Goal: Check status: Check status

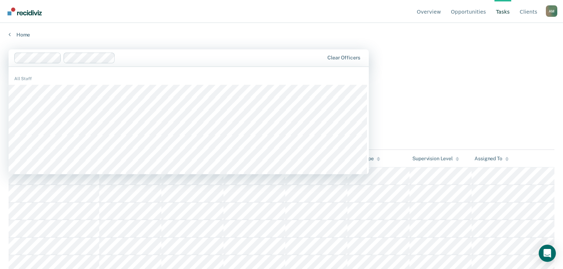
click at [238, 38] on main "1201 results available. Use Up and Down to choose options, press Enter to selec…" at bounding box center [281, 152] width 563 height 229
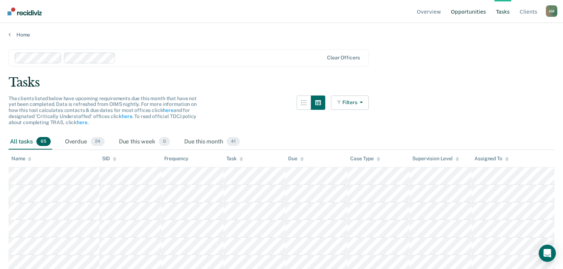
click at [471, 12] on link "Opportunities" at bounding box center [469, 11] width 38 height 23
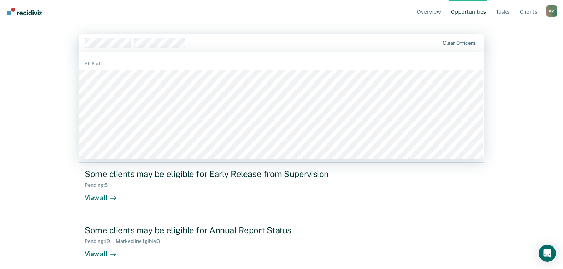
click at [51, 145] on div "Overview Opportunities Tasks Client s [PERSON_NAME] A M Profile How it works Lo…" at bounding box center [281, 134] width 563 height 269
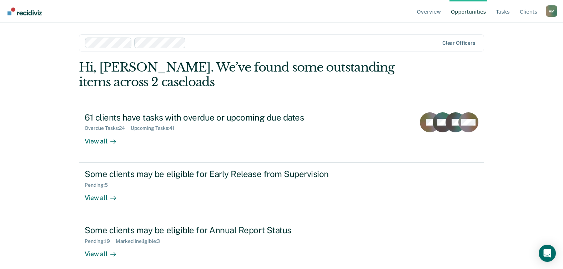
click at [474, 10] on link "Opportunities" at bounding box center [469, 11] width 38 height 23
click at [516, 30] on div "Overview Opportunities Tasks Client s [PERSON_NAME] A M Profile How it works Lo…" at bounding box center [281, 134] width 563 height 269
click at [471, 12] on link "Opportunities" at bounding box center [469, 11] width 38 height 23
click at [474, 11] on link "Opportunities" at bounding box center [469, 11] width 38 height 23
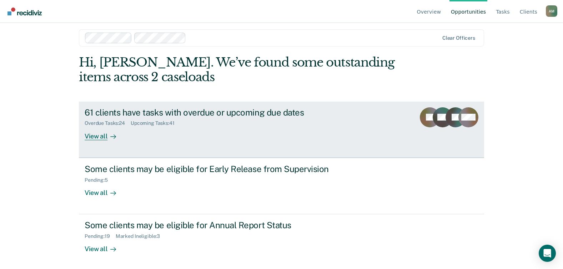
scroll to position [6, 0]
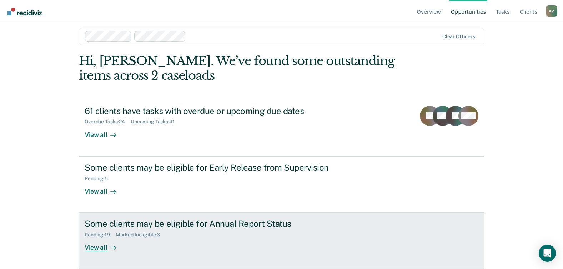
click at [98, 246] on div "View all" at bounding box center [105, 244] width 40 height 14
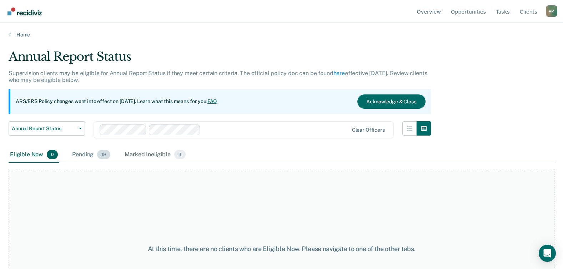
click at [90, 154] on div "Pending 19" at bounding box center [91, 155] width 41 height 16
